Goal: Transaction & Acquisition: Purchase product/service

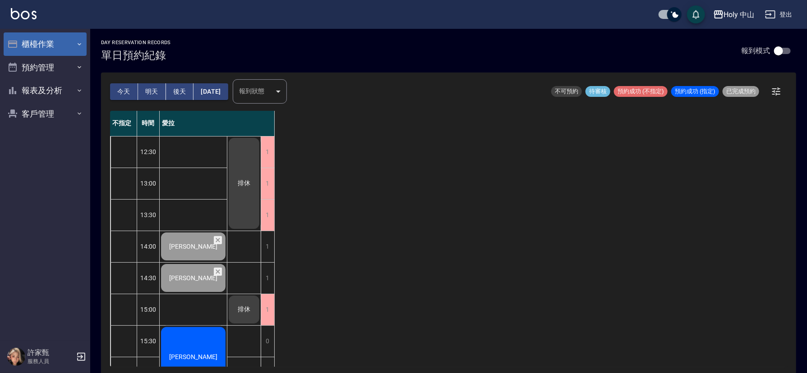
click at [67, 42] on button "櫃檯作業" at bounding box center [45, 43] width 83 height 23
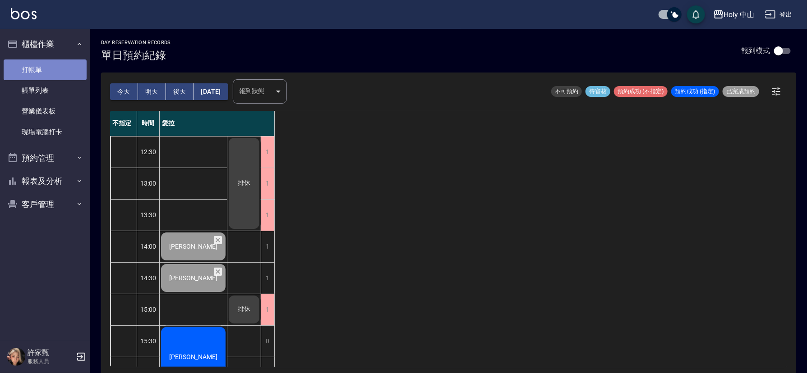
click at [20, 67] on link "打帳單" at bounding box center [45, 70] width 83 height 21
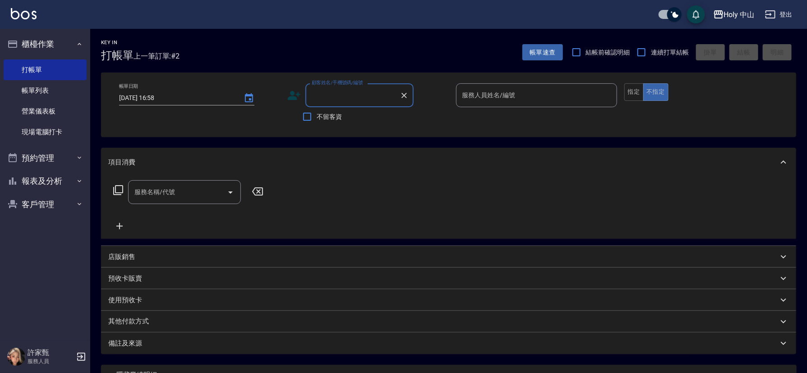
click at [288, 95] on icon at bounding box center [294, 96] width 14 height 14
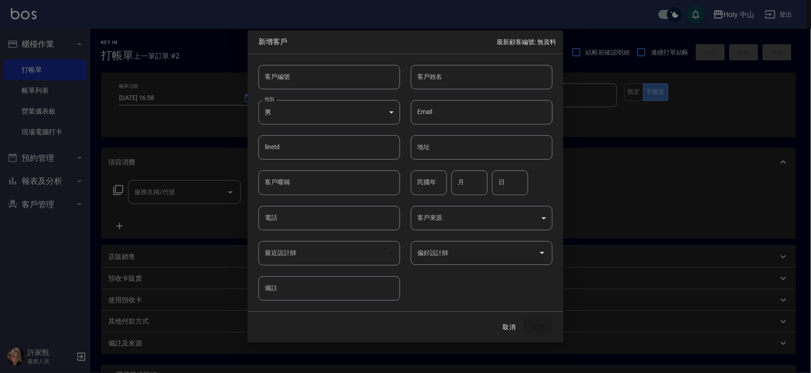
click at [450, 78] on input "客戶姓名" at bounding box center [482, 77] width 142 height 24
type input "姚"
click at [341, 107] on body "Holy 中山 登出 櫃檯作業 打帳單 帳單列表 營業儀表板 現場電腦打卡 預約管理 預約管理 單日預約紀錄 單週預約紀錄 報表及分析 報表目錄 店家日報表 …" at bounding box center [405, 226] width 811 height 452
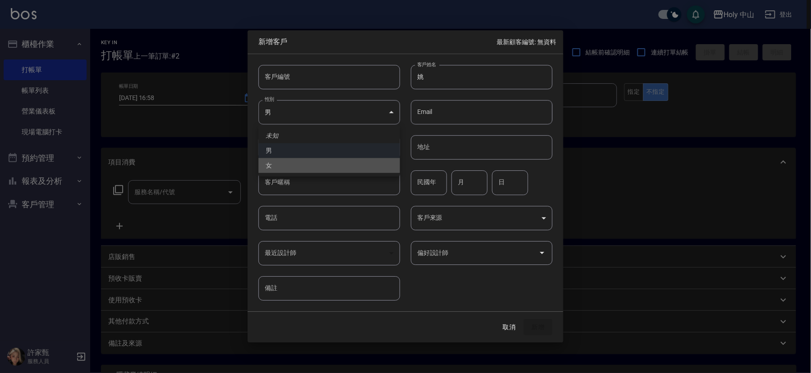
click at [303, 165] on li "女" at bounding box center [329, 165] width 142 height 15
type input "[DEMOGRAPHIC_DATA]"
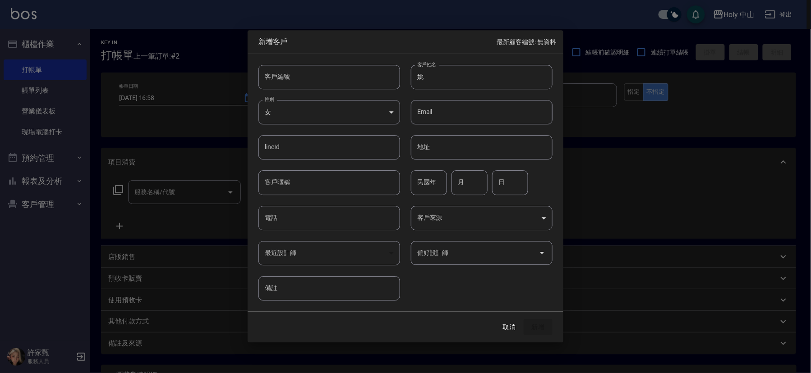
click at [442, 82] on input "姚" at bounding box center [482, 77] width 142 height 24
type input "[PERSON_NAME]"
click at [309, 219] on input "電話" at bounding box center [329, 218] width 142 height 24
type input "0928019319"
click at [542, 327] on button "新增" at bounding box center [538, 327] width 29 height 17
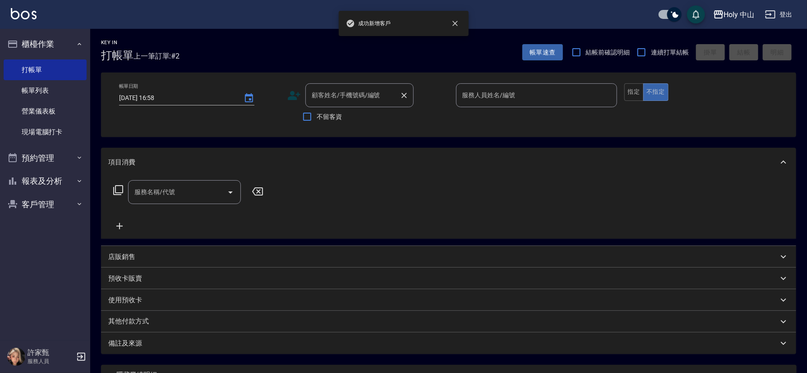
click at [350, 93] on div "顧客姓名/手機號碼/編號 顧客姓名/手機號碼/編號" at bounding box center [359, 95] width 108 height 24
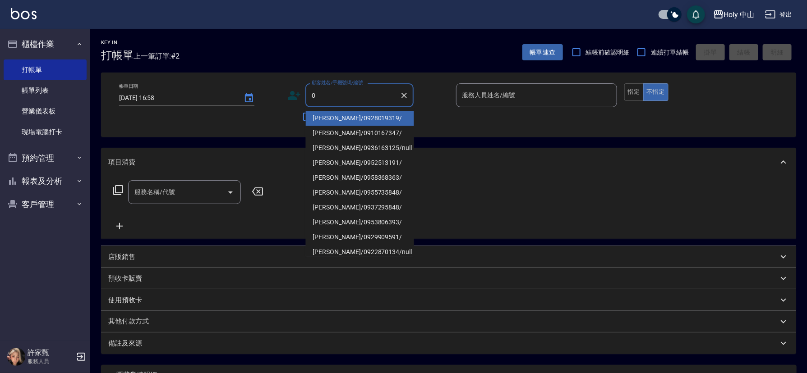
click at [338, 115] on li "[PERSON_NAME]/0928019319/" at bounding box center [360, 118] width 108 height 15
type input "[PERSON_NAME]/0928019319/"
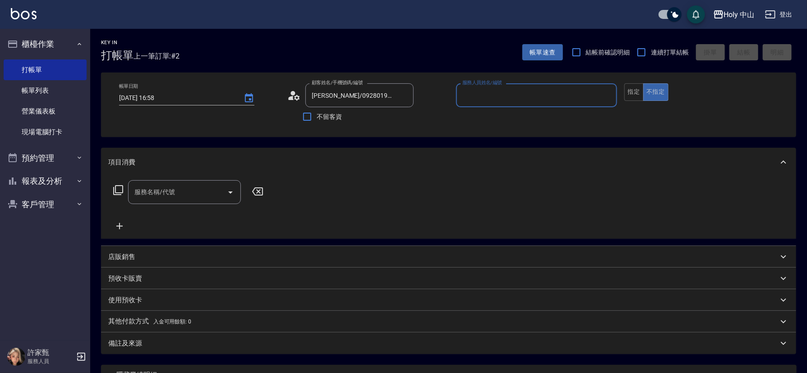
click at [475, 96] on input "服務人員姓名/編號" at bounding box center [536, 95] width 153 height 16
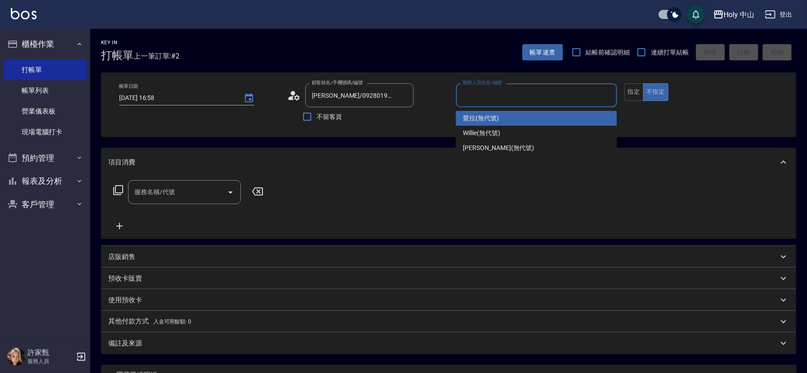
click at [488, 119] on span "愛拉 (無代號)" at bounding box center [481, 118] width 36 height 9
type input "愛拉(無代號)"
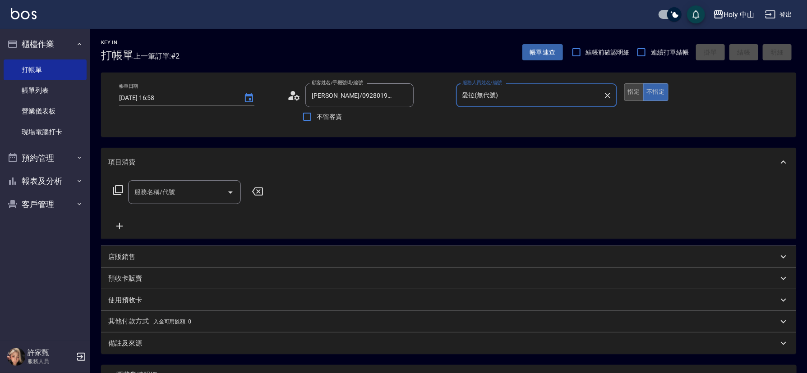
click at [630, 93] on button "指定" at bounding box center [633, 92] width 19 height 18
click at [158, 194] on div "服務名稱/代號 服務名稱/代號" at bounding box center [184, 192] width 113 height 24
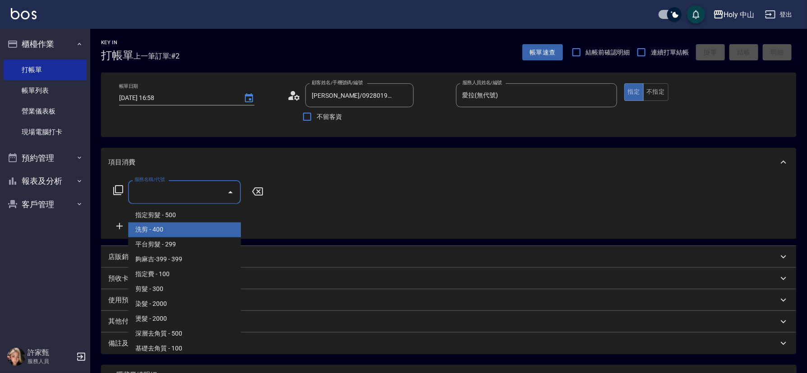
click at [167, 226] on span "洗剪 - 400" at bounding box center [184, 230] width 113 height 15
type input "洗剪(3)"
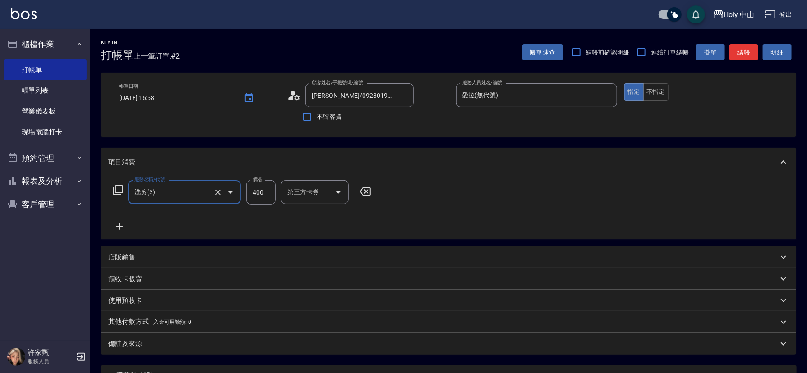
click at [258, 188] on input "400" at bounding box center [260, 192] width 29 height 24
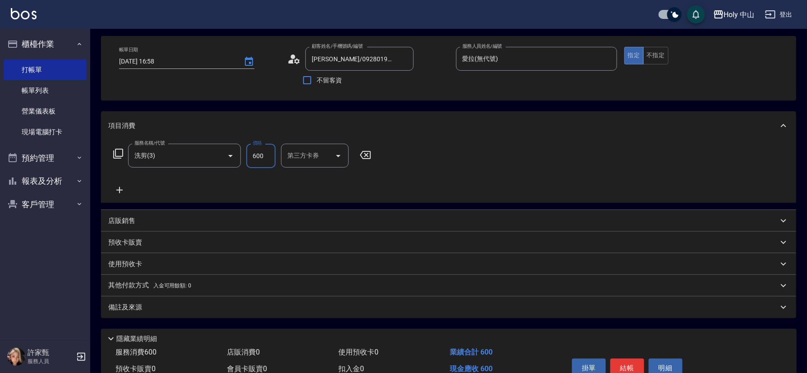
scroll to position [68, 0]
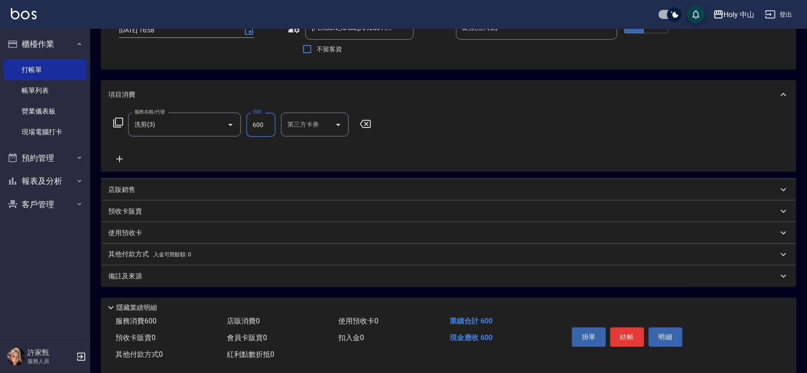
type input "600"
click at [207, 279] on div "備註及來源" at bounding box center [443, 276] width 670 height 9
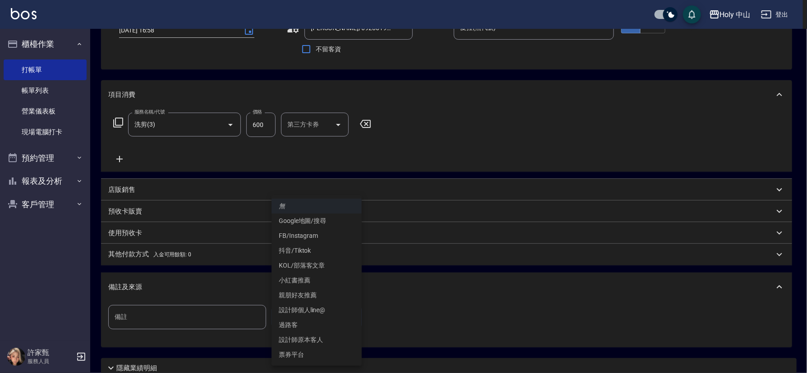
click at [299, 313] on body "Holy 中山 登出 櫃檯作業 打帳單 帳單列表 營業儀表板 現場電腦打卡 預約管理 預約管理 單日預約紀錄 單週預約紀錄 報表及分析 報表目錄 店家日報表 …" at bounding box center [403, 188] width 807 height 513
click at [299, 334] on li "設計師原本客人" at bounding box center [316, 340] width 90 height 15
type input "設計師原本客人"
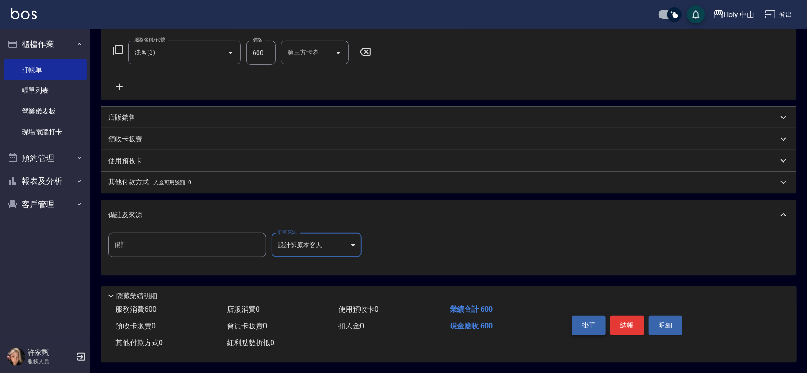
scroll to position [143, 0]
click at [623, 321] on button "結帳" at bounding box center [627, 325] width 34 height 19
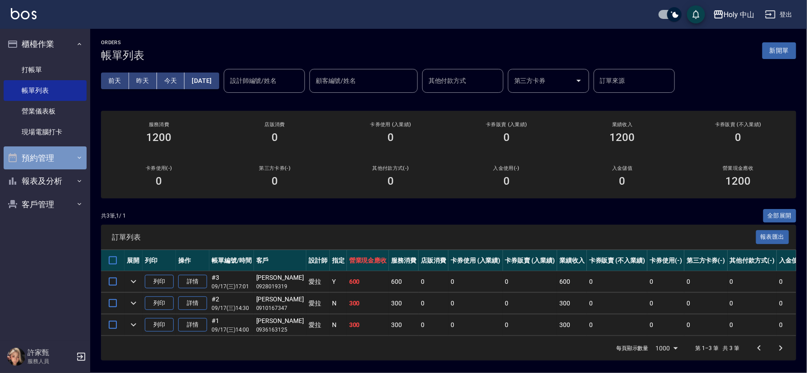
click at [51, 157] on button "預約管理" at bounding box center [45, 158] width 83 height 23
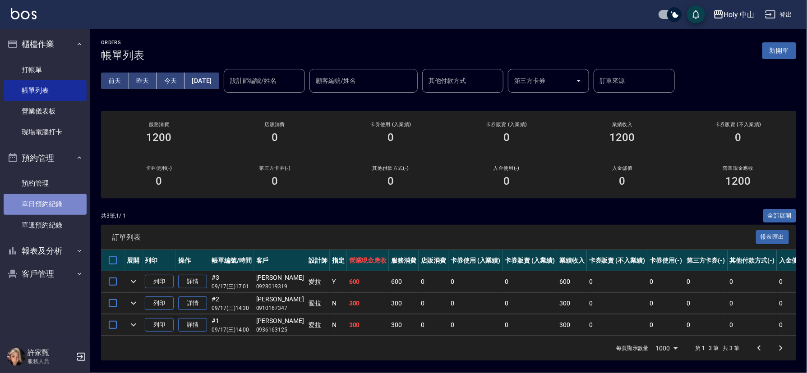
click at [59, 207] on link "單日預約紀錄" at bounding box center [45, 204] width 83 height 21
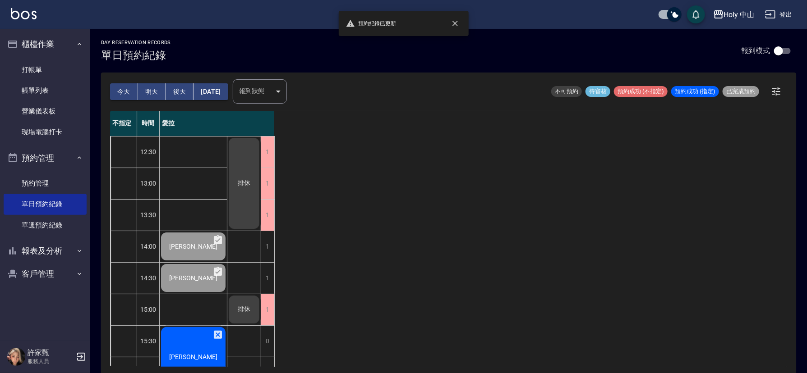
scroll to position [203, 0]
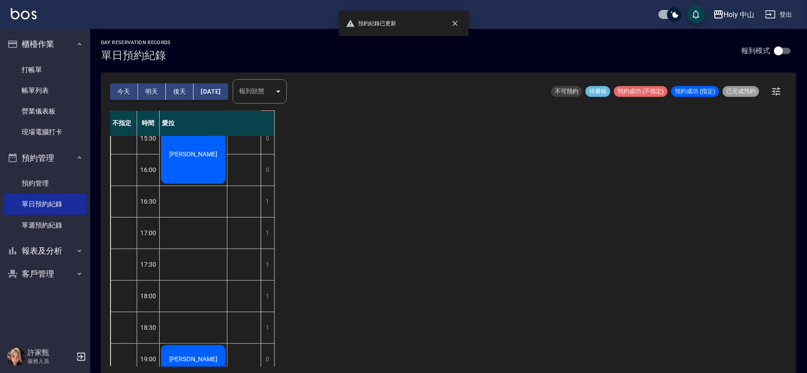
click at [202, 172] on div "[PERSON_NAME]" at bounding box center [193, 154] width 67 height 62
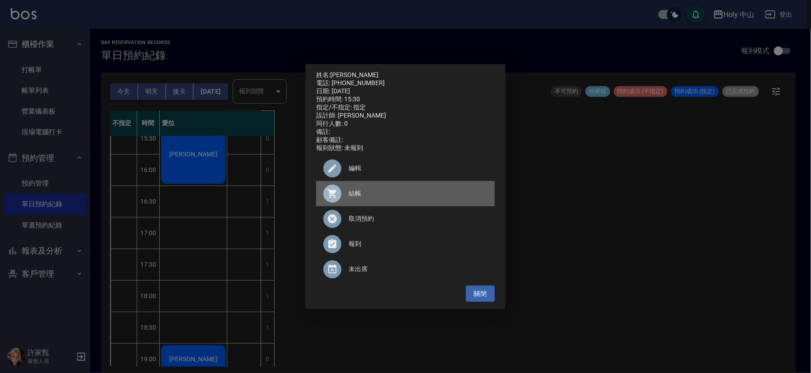
click at [352, 195] on span "結帳" at bounding box center [418, 193] width 139 height 9
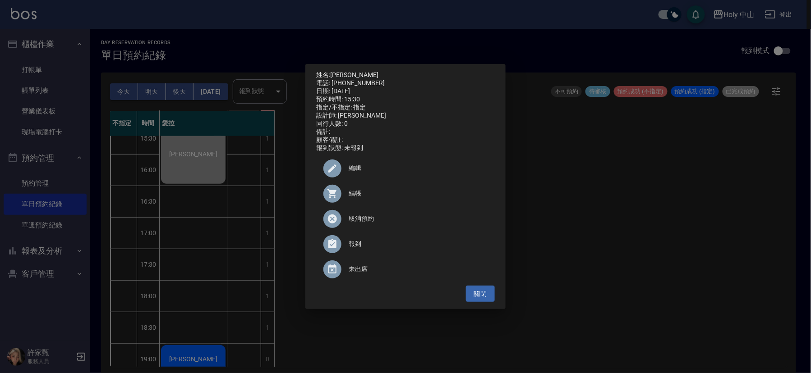
click at [666, 240] on div "姓名: [PERSON_NAME] 電話: [PHONE_NUMBER] 日期: [DATE] 預約時間: 15:30 指定/不指定: 指定 設計師: 愛拉 …" at bounding box center [405, 186] width 811 height 373
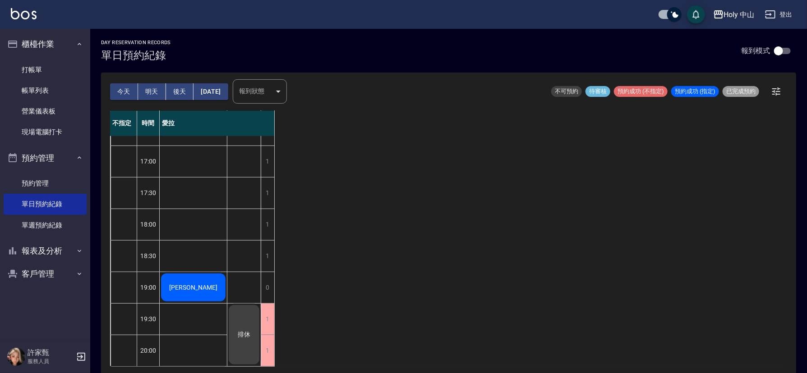
scroll to position [284, 0]
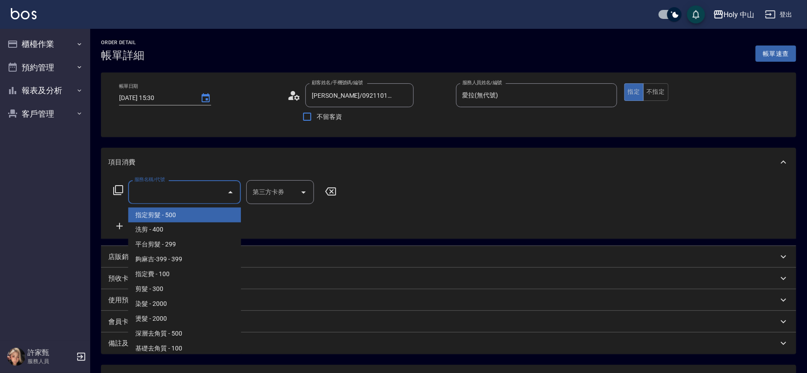
click at [174, 193] on input "服務名稱/代號" at bounding box center [177, 192] width 91 height 16
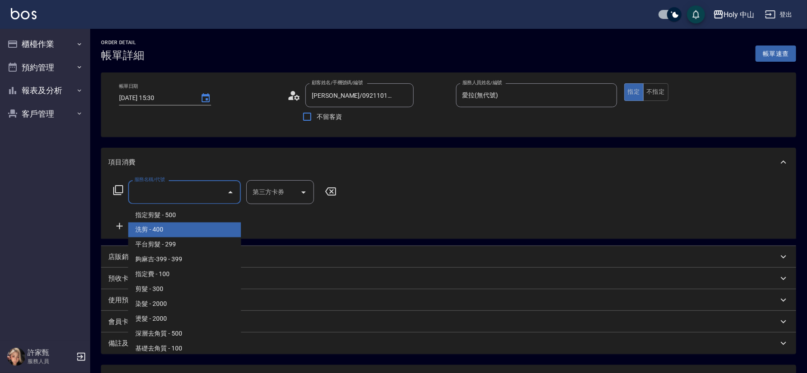
click at [161, 230] on span "洗剪 - 400" at bounding box center [184, 230] width 113 height 15
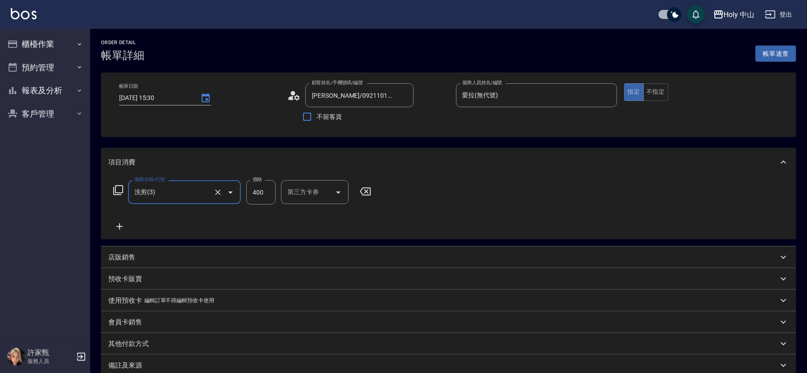
type input "6"
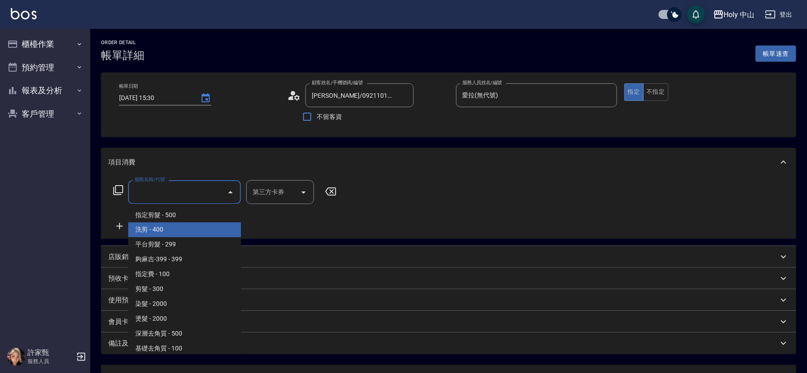
click at [180, 230] on span "洗剪 - 400" at bounding box center [184, 230] width 113 height 15
type input "洗剪(3)"
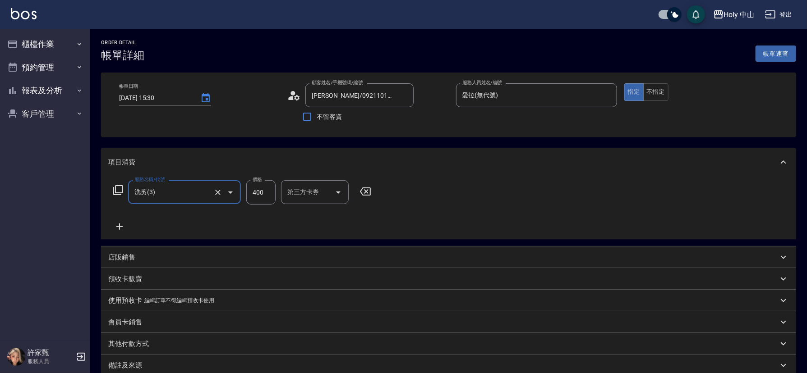
click at [270, 195] on input "400" at bounding box center [260, 192] width 29 height 24
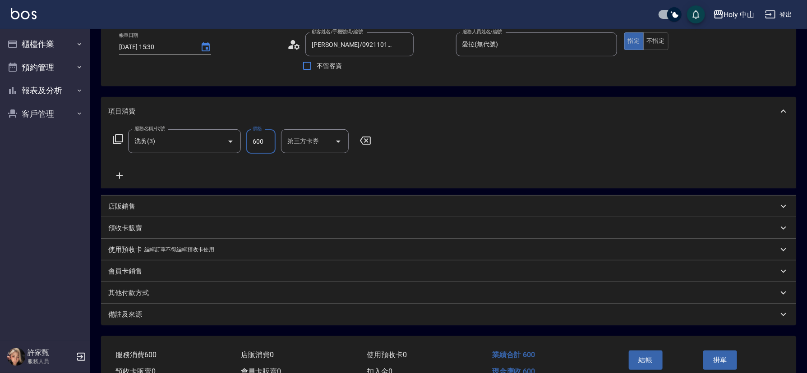
scroll to position [100, 0]
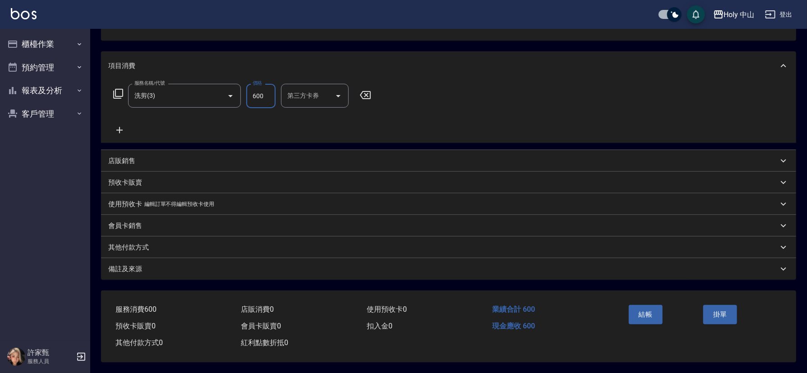
type input "600"
click at [225, 266] on div "備註及來源" at bounding box center [443, 269] width 670 height 9
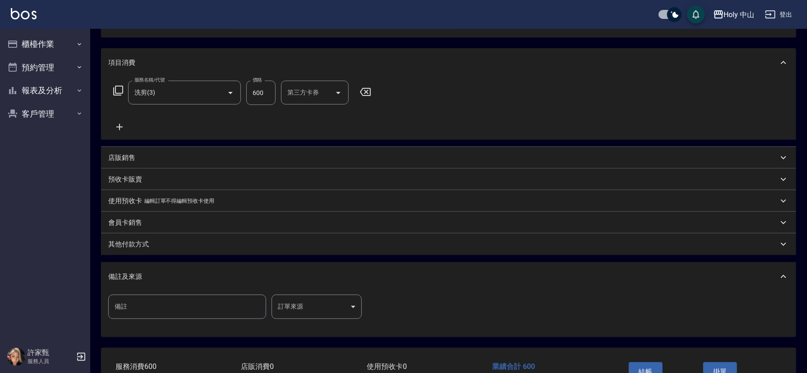
click at [310, 305] on body "Holy 中山 登出 櫃檯作業 打帳單 帳單列表 營業儀表板 現場電腦打卡 預約管理 預約管理 單日預約紀錄 單週預約紀錄 報表及分析 報表目錄 店家日報表 …" at bounding box center [403, 165] width 807 height 530
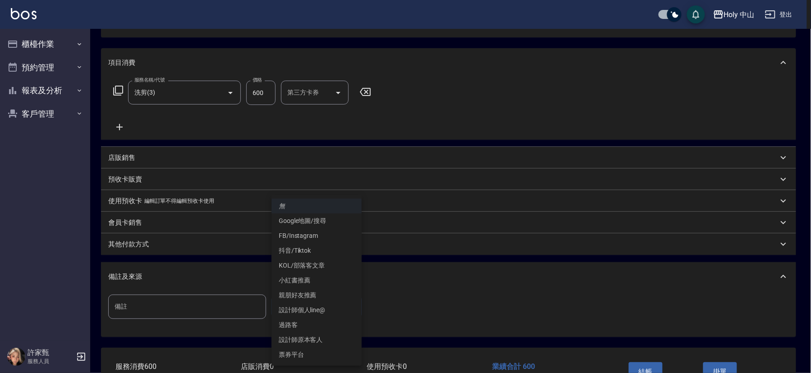
click at [313, 336] on li "設計師原本客人" at bounding box center [316, 340] width 90 height 15
type input "設計師原本客人"
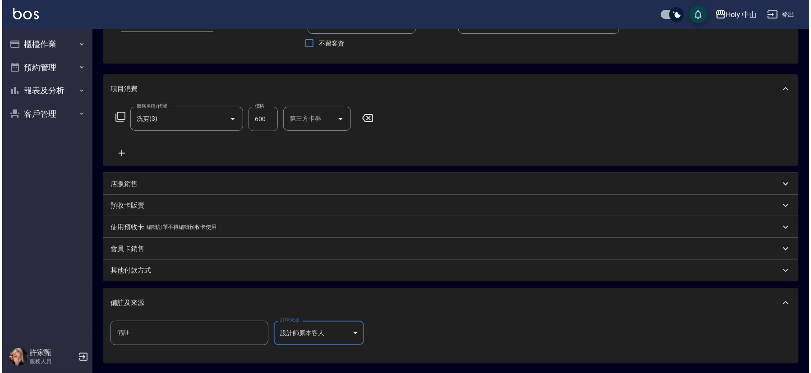
scroll to position [160, 0]
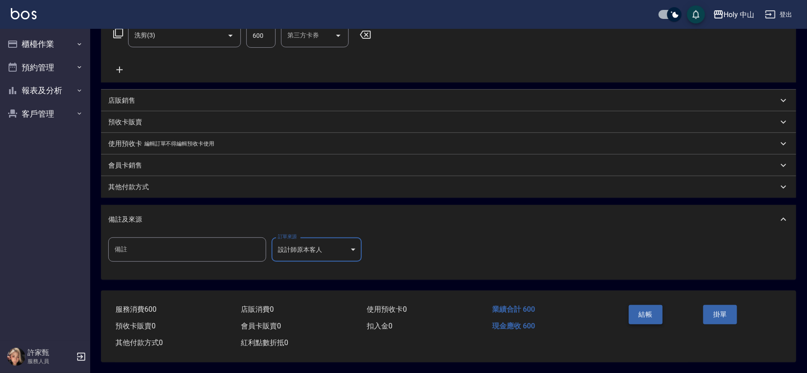
click at [632, 312] on button "結帳" at bounding box center [646, 314] width 34 height 19
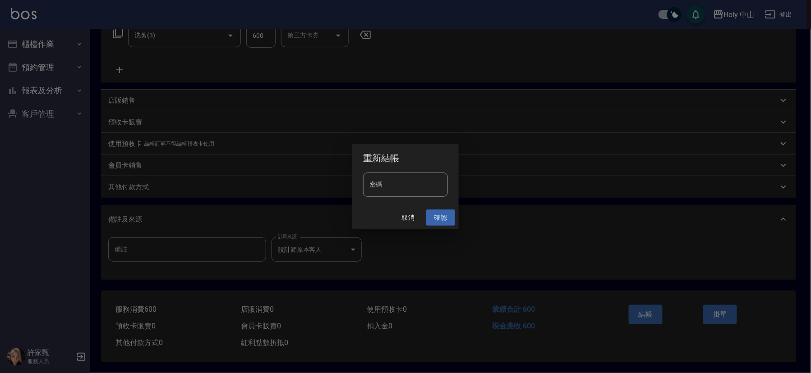
click at [440, 215] on button "確認" at bounding box center [440, 218] width 29 height 17
